Goal: Task Accomplishment & Management: Manage account settings

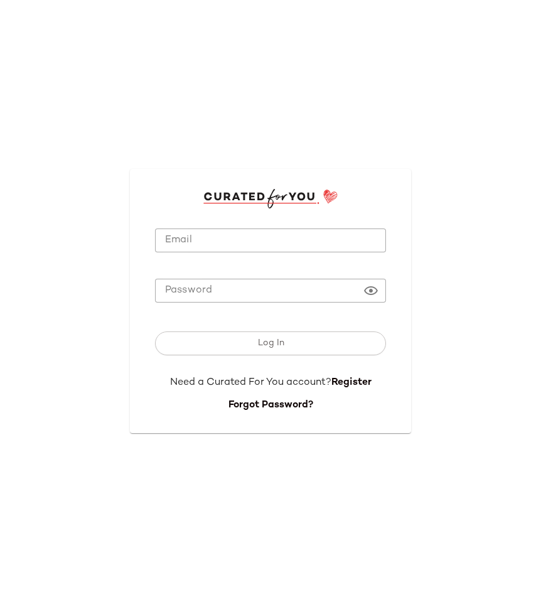
click at [180, 231] on input "Email" at bounding box center [270, 240] width 231 height 24
type input "**********"
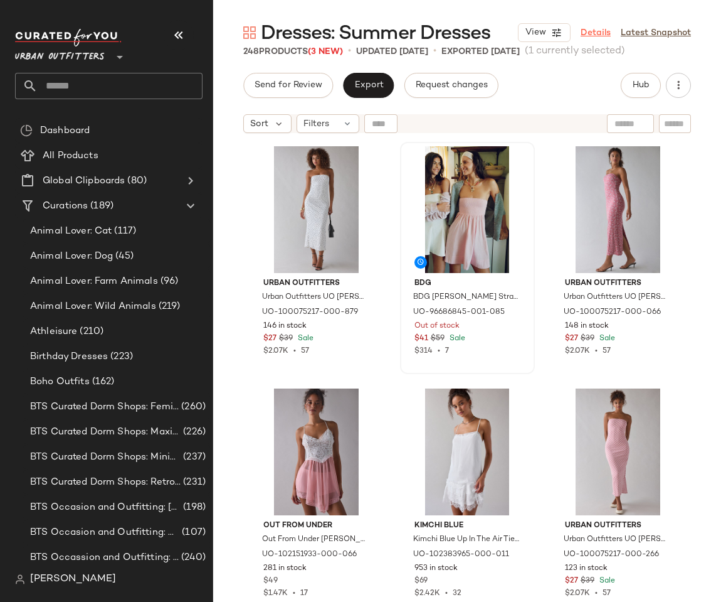
click at [595, 31] on link "Details" at bounding box center [596, 32] width 30 height 13
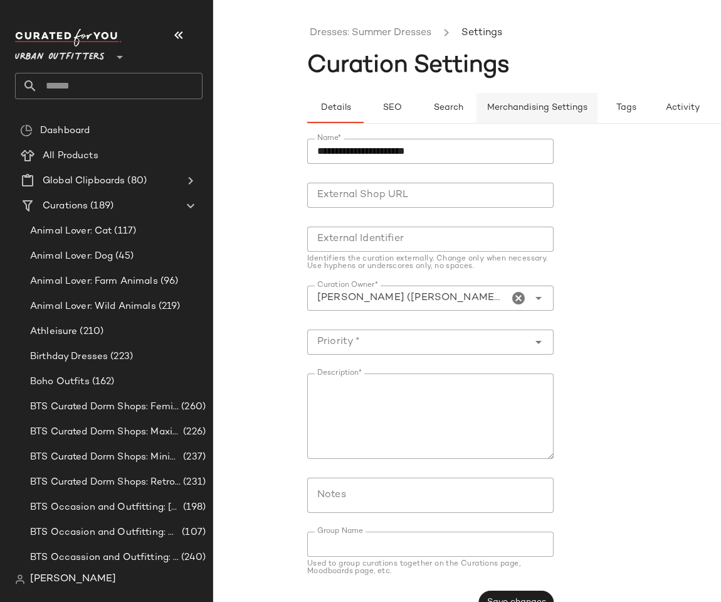
click at [551, 108] on span "Merchandising Settings" at bounding box center [537, 108] width 101 height 10
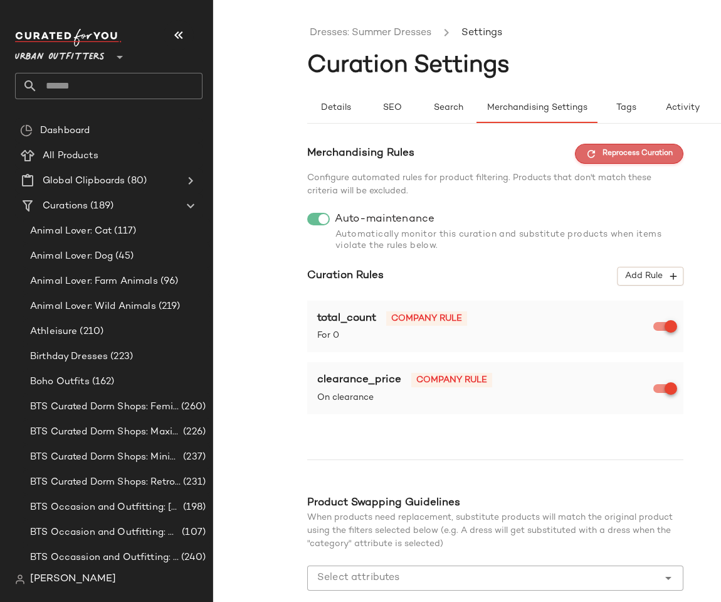
click at [630, 154] on span "Reprocess Curation" at bounding box center [629, 153] width 87 height 11
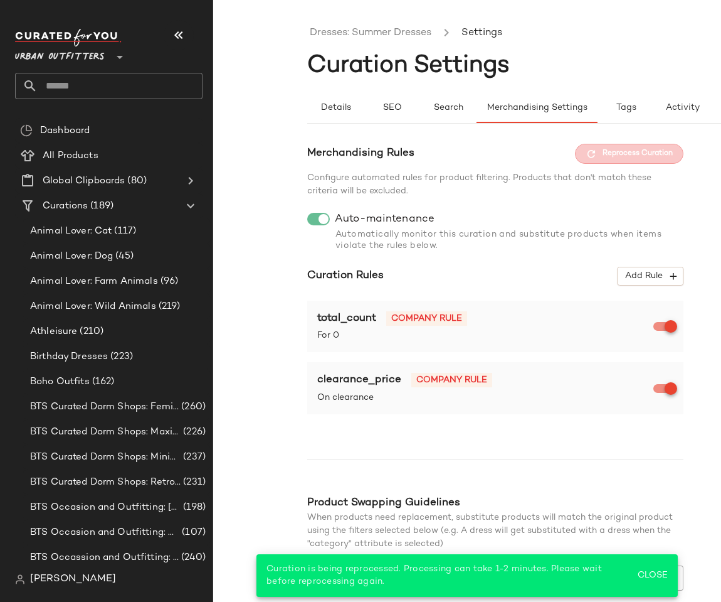
click at [285, 124] on div "Dresses: Summer Dresses Settings Curation Settings Details SEO Search Merchandi…" at bounding box center [360, 311] width 721 height 582
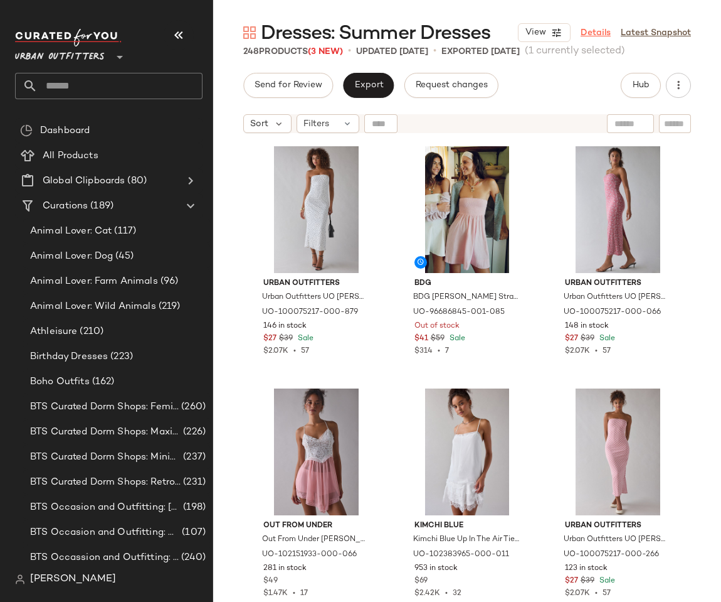
click at [599, 31] on link "Details" at bounding box center [596, 32] width 30 height 13
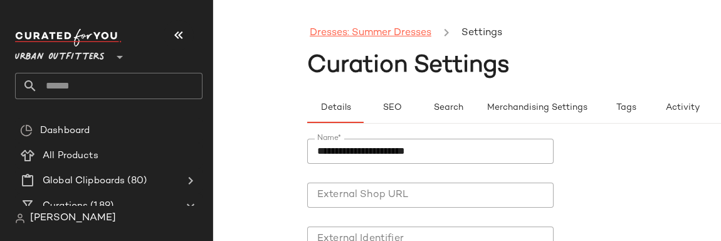
click at [398, 34] on link "Dresses: Summer Dresses" at bounding box center [371, 33] width 122 height 16
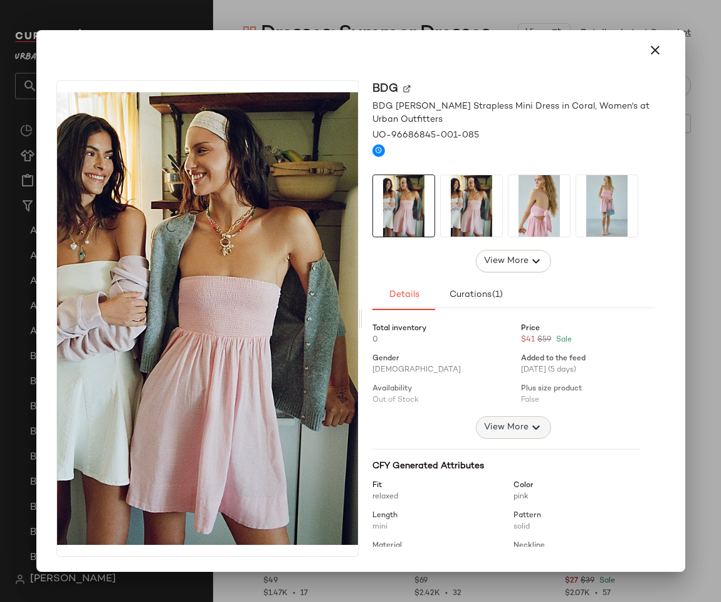
click at [509, 422] on span "View More" at bounding box center [506, 427] width 45 height 15
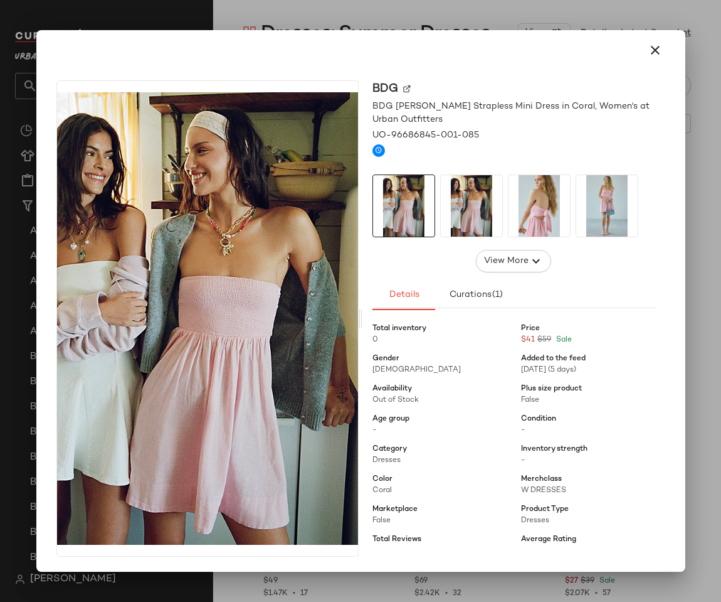
click at [477, 19] on div at bounding box center [360, 301] width 721 height 602
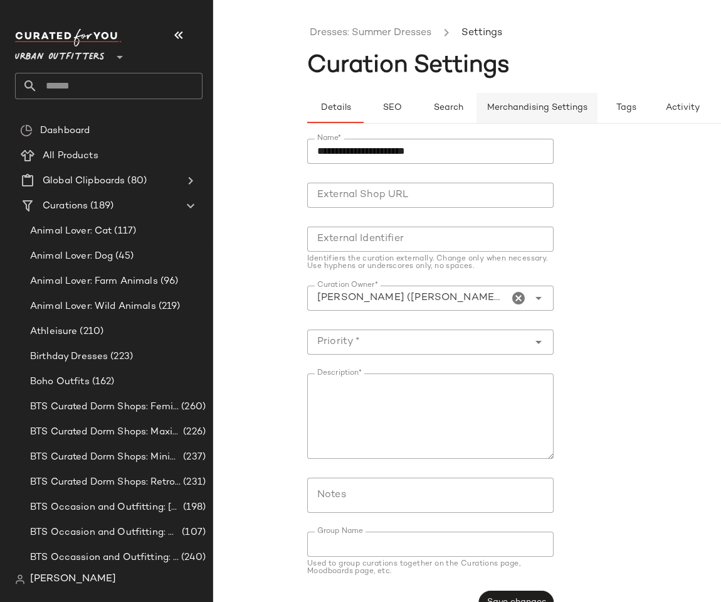
click at [516, 117] on button "Merchandising Settings" at bounding box center [537, 108] width 121 height 30
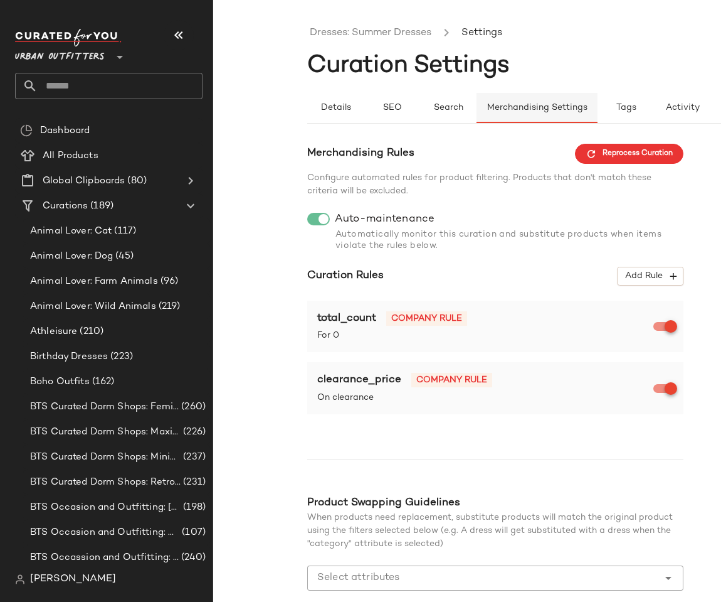
type button "maintenance"
click at [350, 36] on link "Dresses: Summer Dresses" at bounding box center [371, 33] width 122 height 16
